Goal: Task Accomplishment & Management: Manage account settings

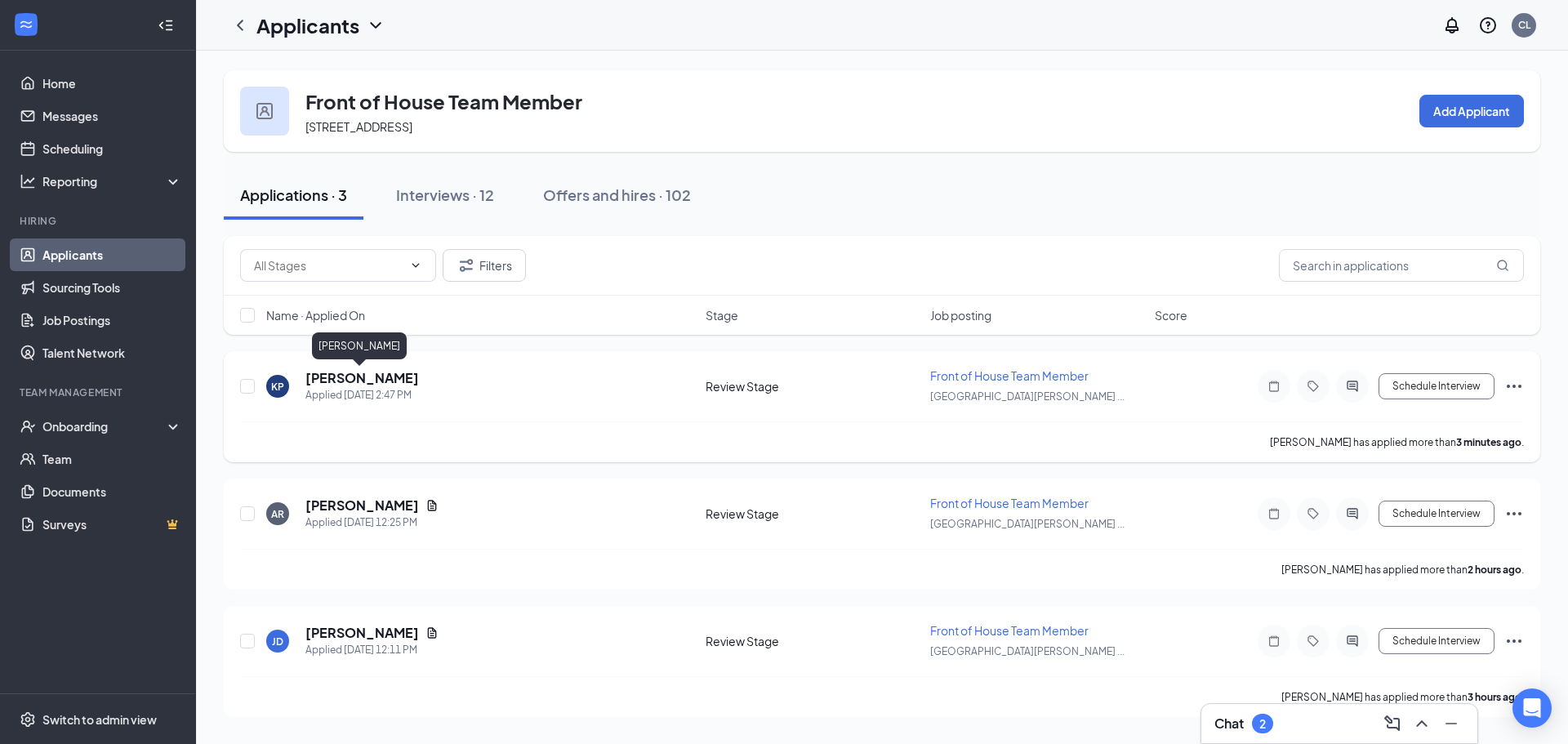
click at [362, 373] on h5 "[PERSON_NAME]" at bounding box center [362, 378] width 114 height 18
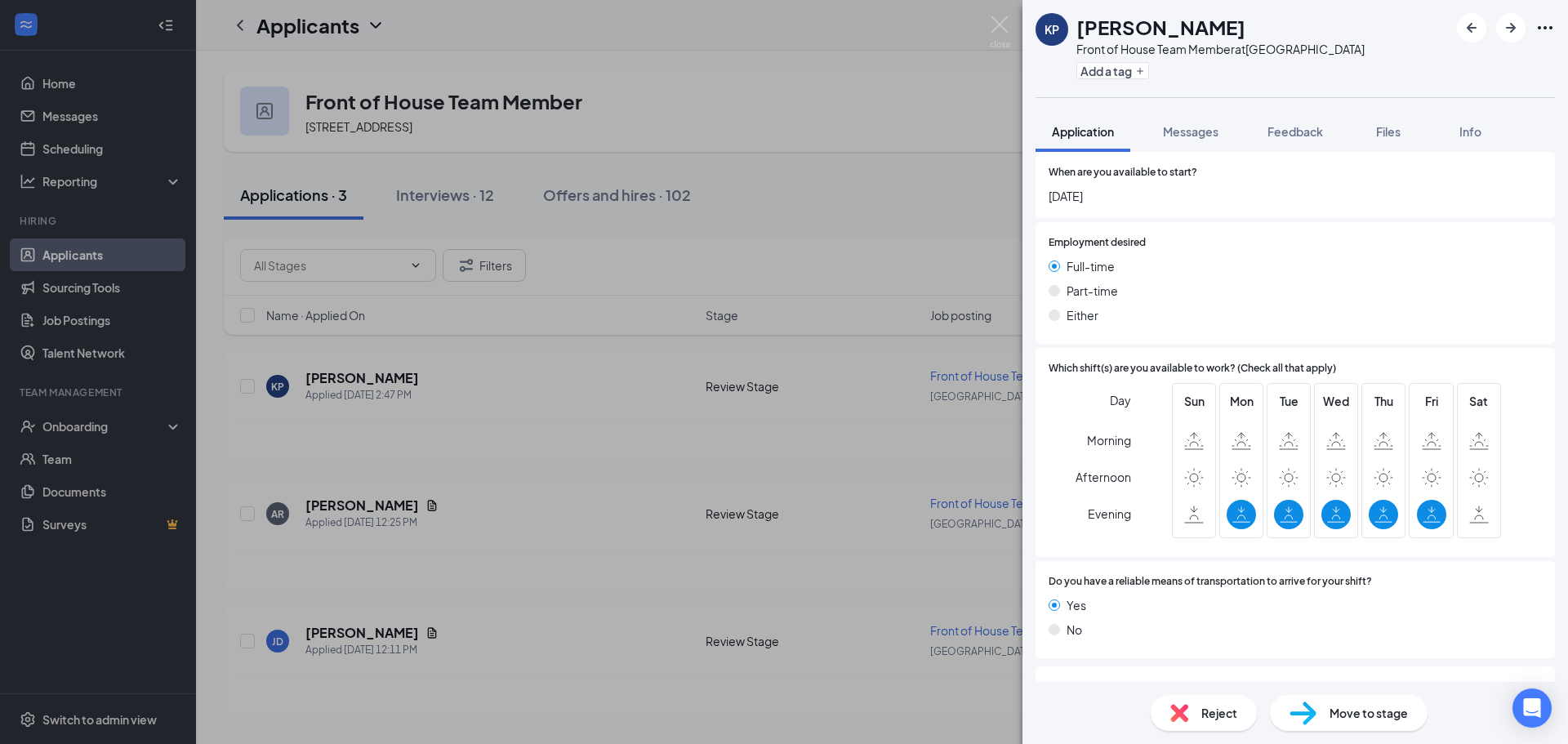
scroll to position [808, 0]
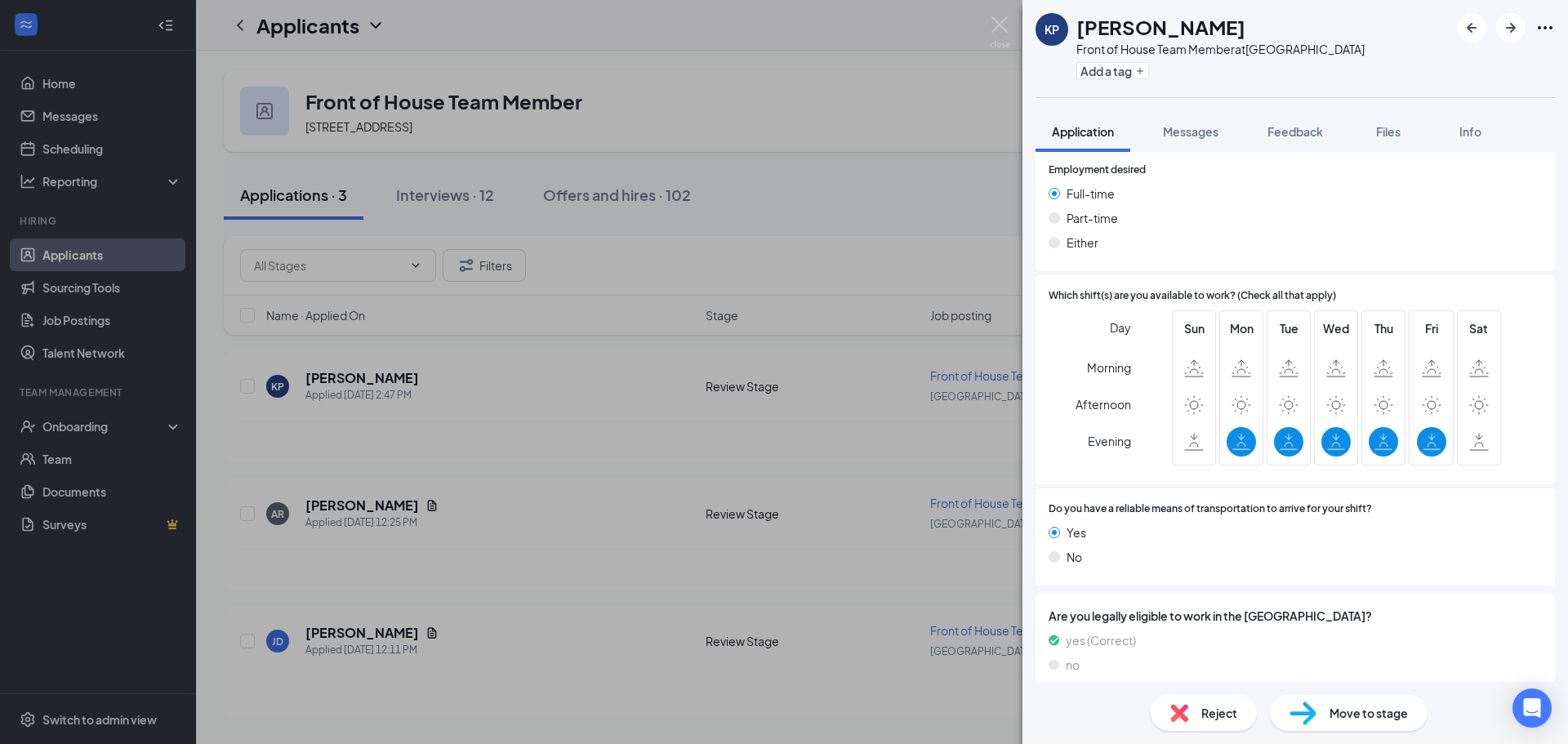
click at [1340, 709] on span "Move to stage" at bounding box center [1368, 713] width 79 height 18
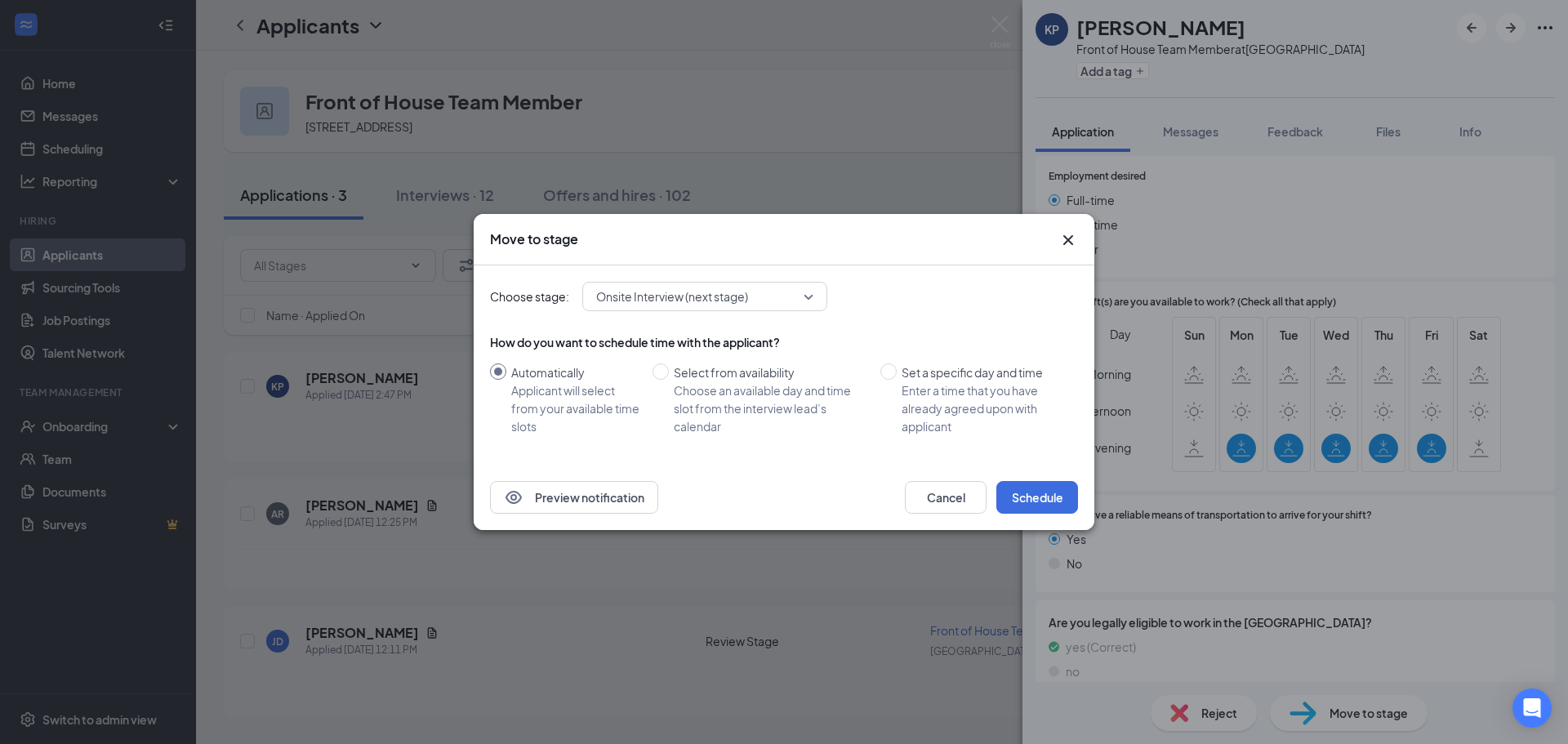
click at [779, 307] on span "Onsite Interview (next stage)" at bounding box center [696, 296] width 202 height 25
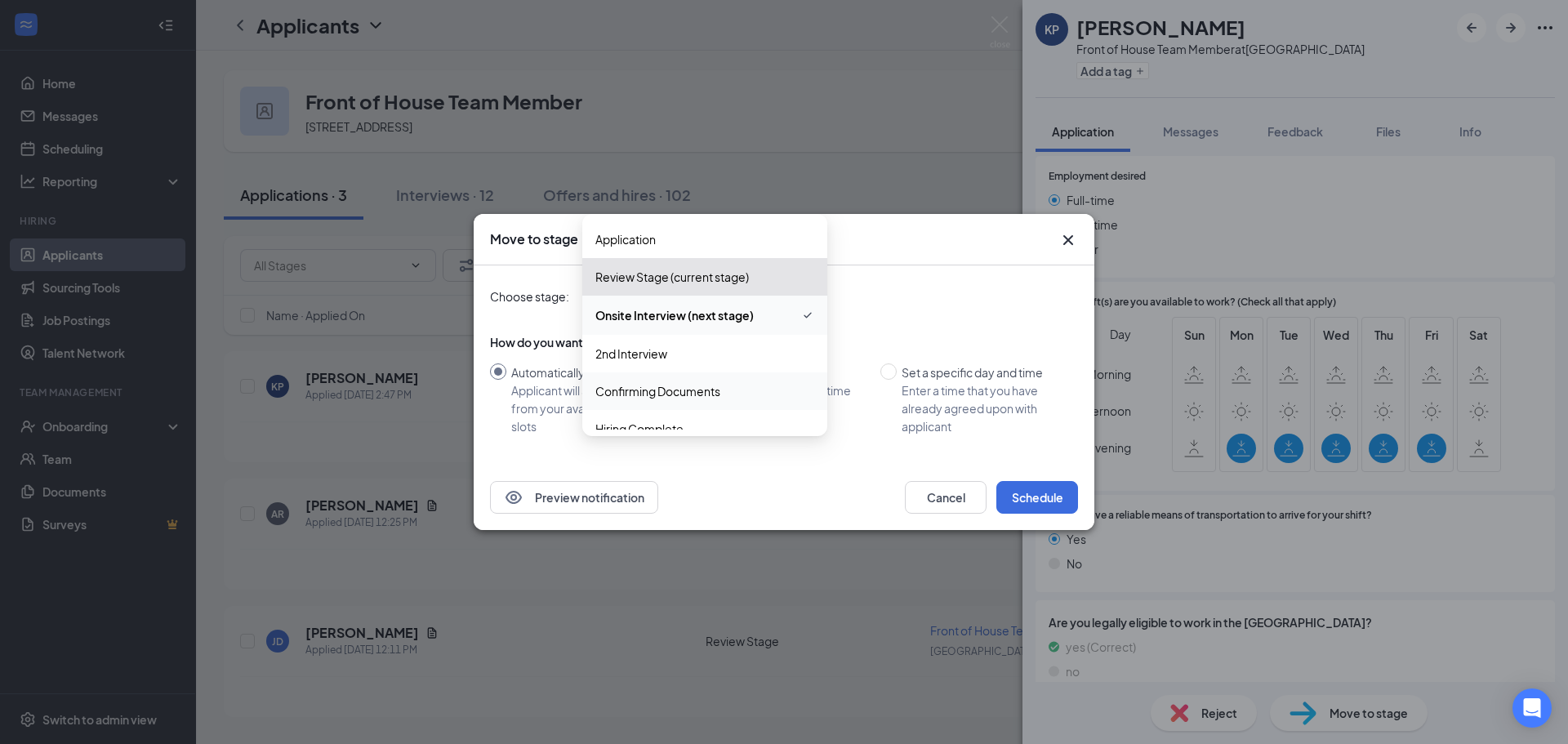
click at [622, 386] on span "Confirming Documents" at bounding box center [657, 391] width 125 height 18
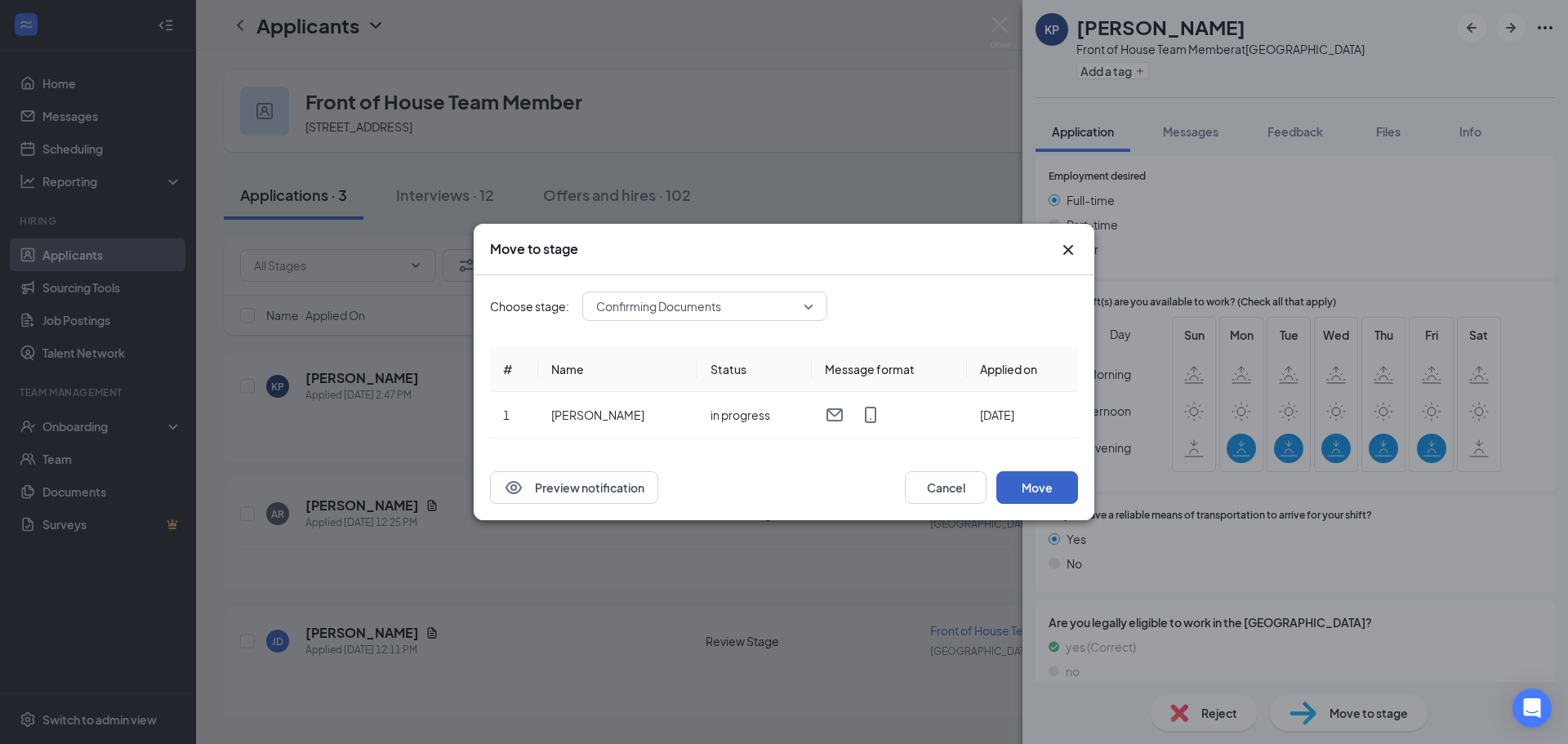
click at [1026, 475] on button "Move" at bounding box center [1037, 488] width 82 height 33
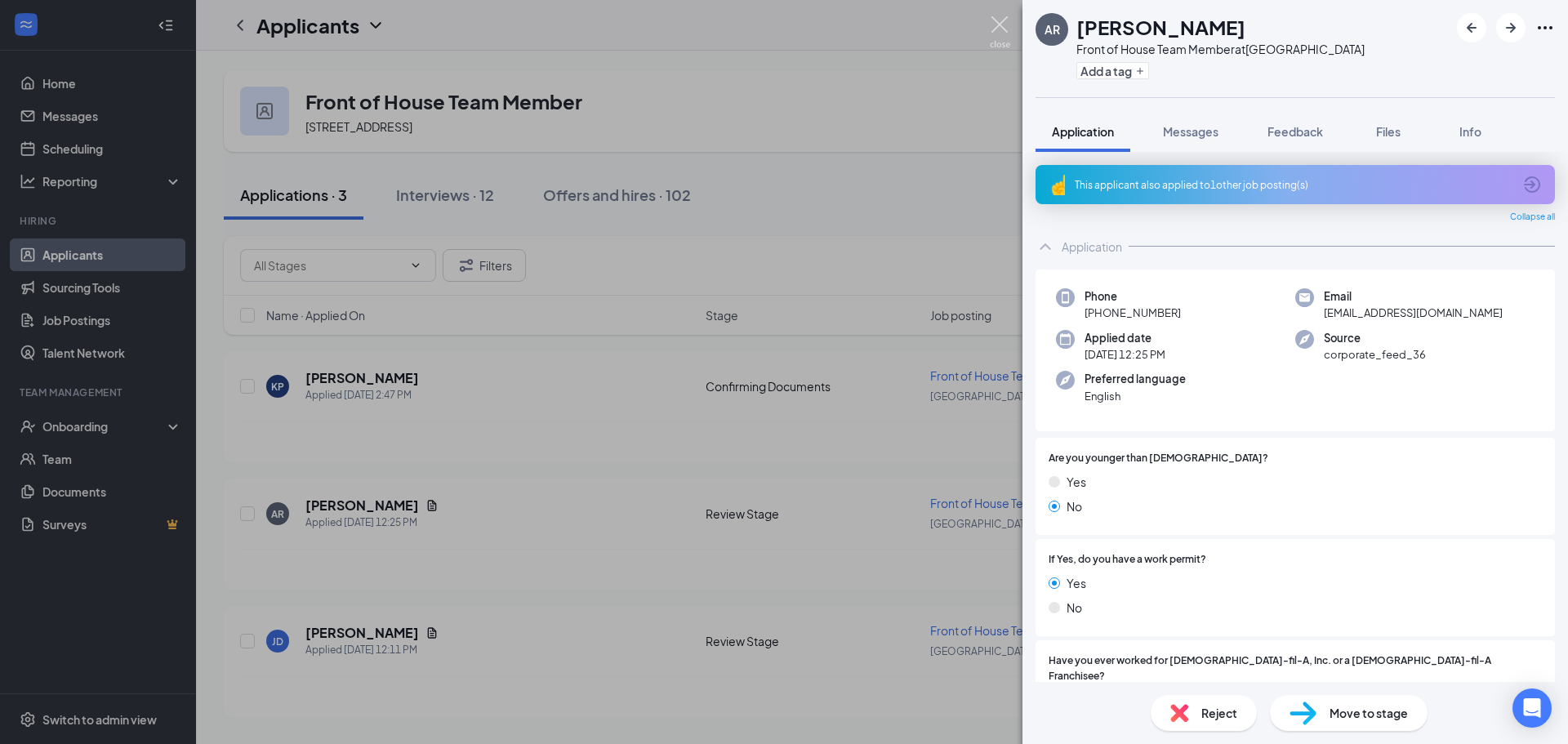
click at [1004, 19] on img at bounding box center [999, 32] width 20 height 32
